Goal: Task Accomplishment & Management: Manage account settings

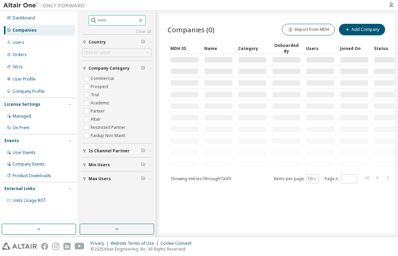
click at [104, 22] on input "text" at bounding box center [117, 20] width 41 height 7
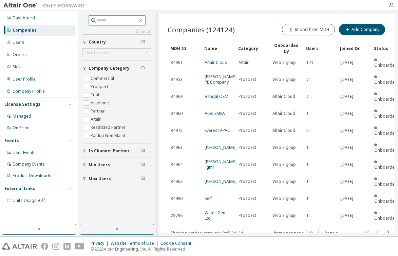
click at [115, 18] on input "text" at bounding box center [117, 20] width 41 height 7
type input "*********"
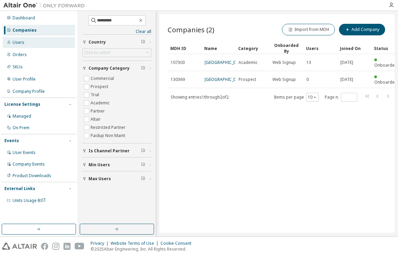
click at [26, 44] on div "Users" at bounding box center [39, 42] width 72 height 11
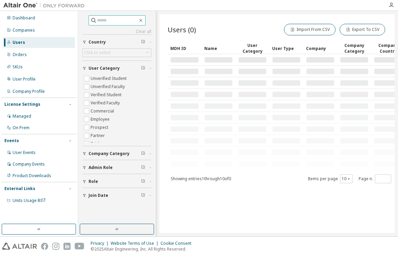
click at [134, 20] on input "text" at bounding box center [117, 20] width 41 height 7
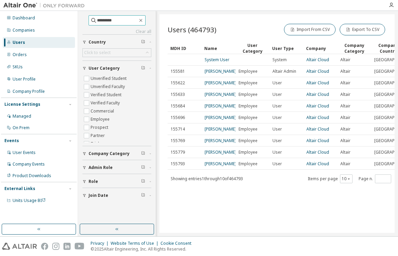
type input "*********"
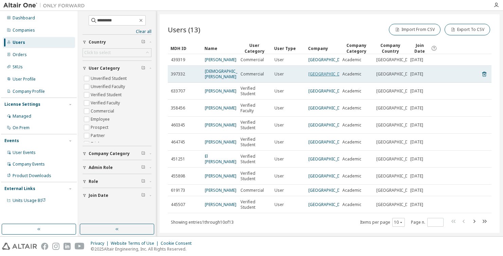
click at [315, 76] on link "Hochschule Merseburg" at bounding box center [328, 74] width 41 height 6
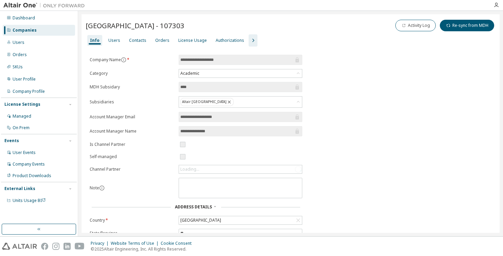
click at [249, 38] on icon "button" at bounding box center [253, 40] width 8 height 8
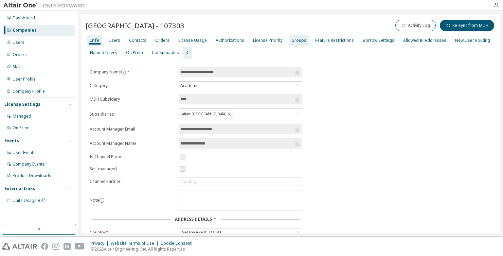
click at [291, 41] on div "Groups" at bounding box center [298, 40] width 15 height 5
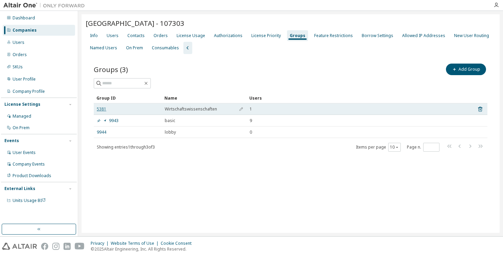
click at [105, 106] on link "5381" at bounding box center [102, 108] width 10 height 5
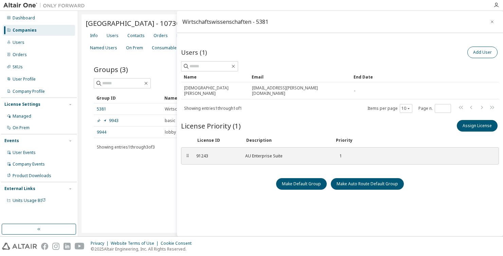
click at [398, 50] on button "Add User" at bounding box center [482, 53] width 30 height 12
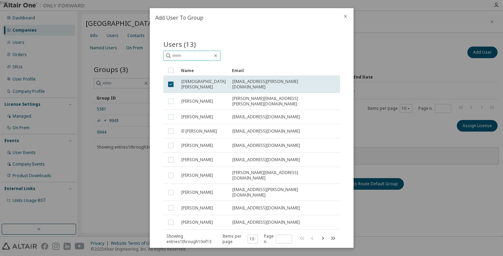
click at [202, 54] on input "text" at bounding box center [192, 55] width 41 height 7
type input "*****"
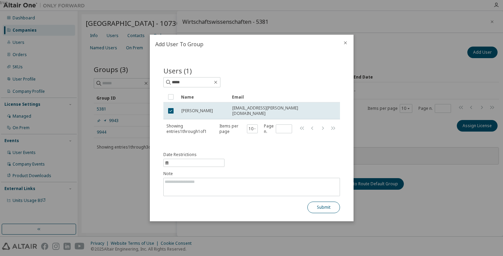
click at [329, 206] on button "Submit" at bounding box center [323, 207] width 33 height 12
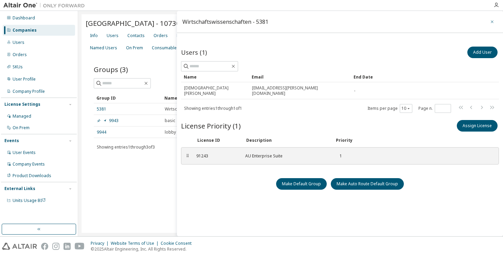
click at [398, 20] on icon "button" at bounding box center [492, 21] width 5 height 5
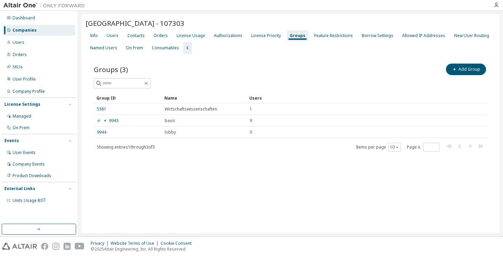
click at [149, 145] on span "Showing entries 1 through 3 of 3" at bounding box center [126, 147] width 58 height 6
click at [262, 35] on div "License Priority" at bounding box center [266, 35] width 30 height 5
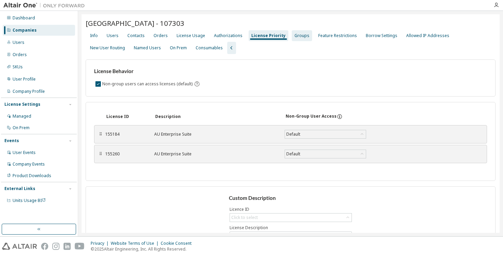
click at [295, 35] on div "Groups" at bounding box center [301, 35] width 15 height 5
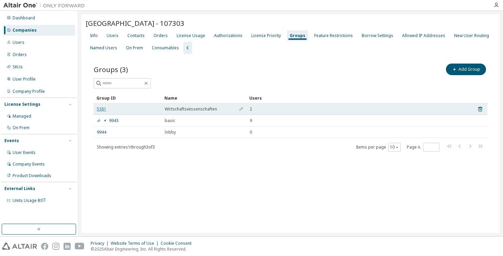
click at [100, 108] on link "5381" at bounding box center [102, 108] width 10 height 5
